Goal: Check status: Check status

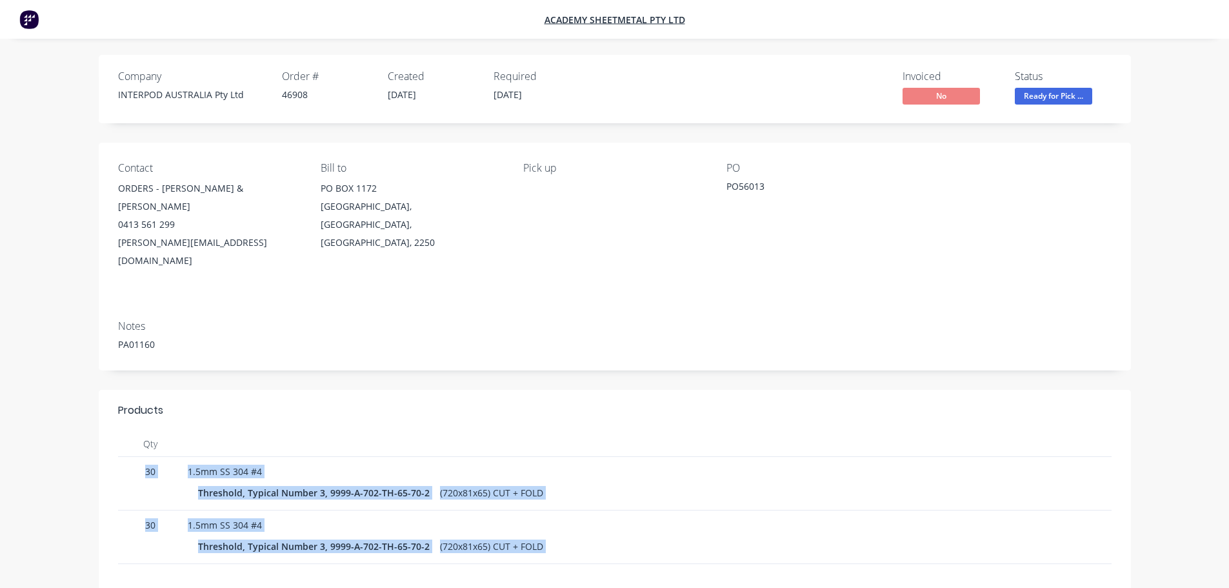
click at [618, 529] on div "Products Qty 30 1.5mm SS 304 #4 Threshold, Typical Number 3, 9999-A-702-TH-65-7…" at bounding box center [615, 554] width 1032 height 328
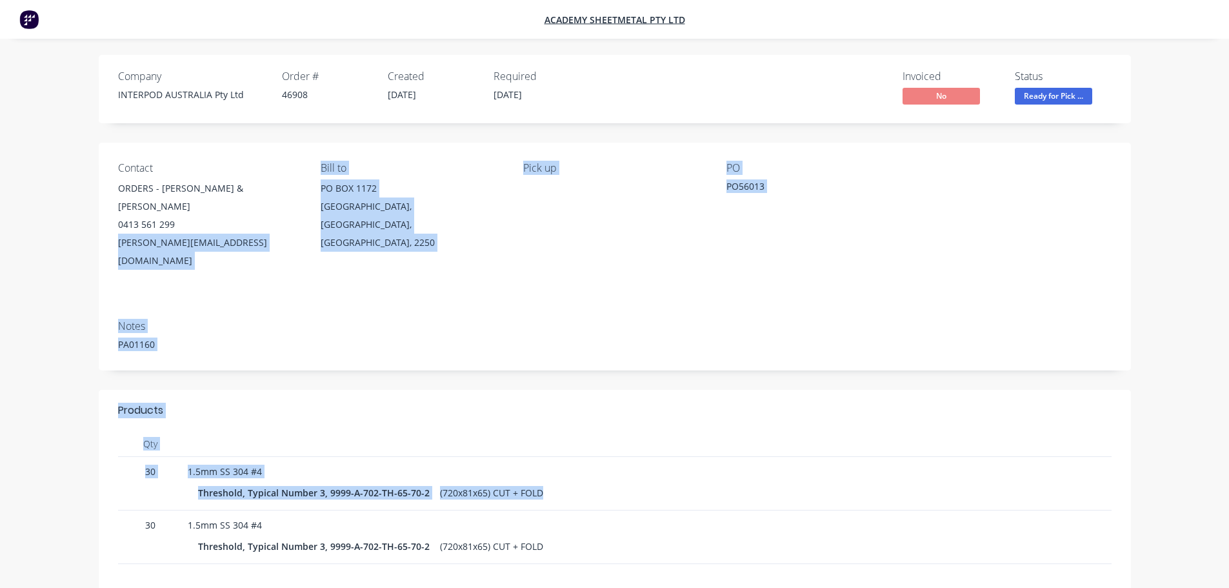
drag, startPoint x: 963, startPoint y: 400, endPoint x: 63, endPoint y: 240, distance: 913.6
click at [64, 240] on div "Company INTERPOD AUSTRALIA Pty Ltd Order # 46908 Created [DATE] Required [DATE]…" at bounding box center [614, 386] width 1129 height 663
click at [61, 239] on div "Company INTERPOD AUSTRALIA Pty Ltd Order # 46908 Created [DATE] Required [DATE]…" at bounding box center [614, 386] width 1129 height 663
